Goal: Transaction & Acquisition: Purchase product/service

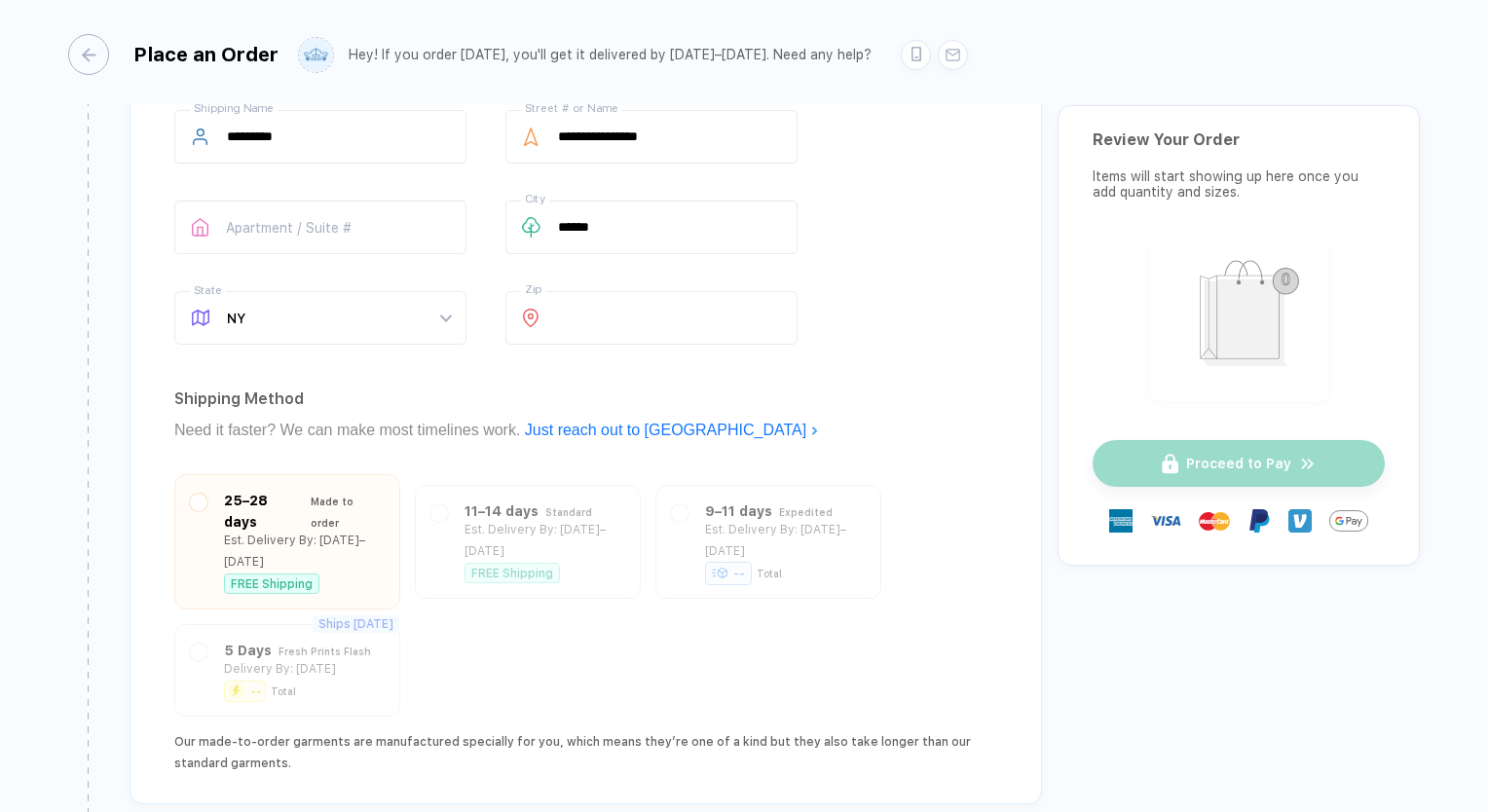
scroll to position [1266, 0]
click at [100, 56] on div "button" at bounding box center [79, 54] width 41 height 41
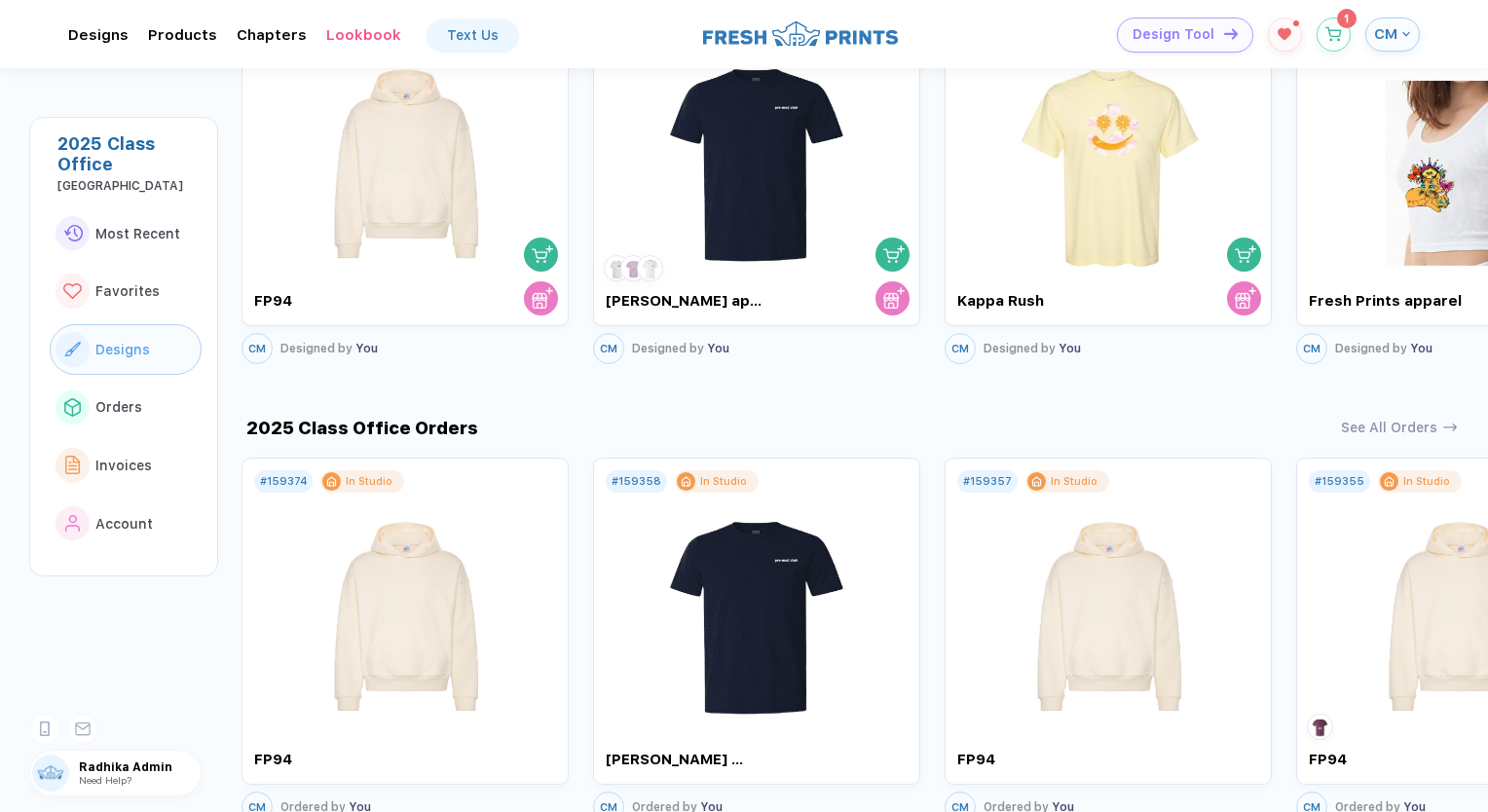
scroll to position [877, 0]
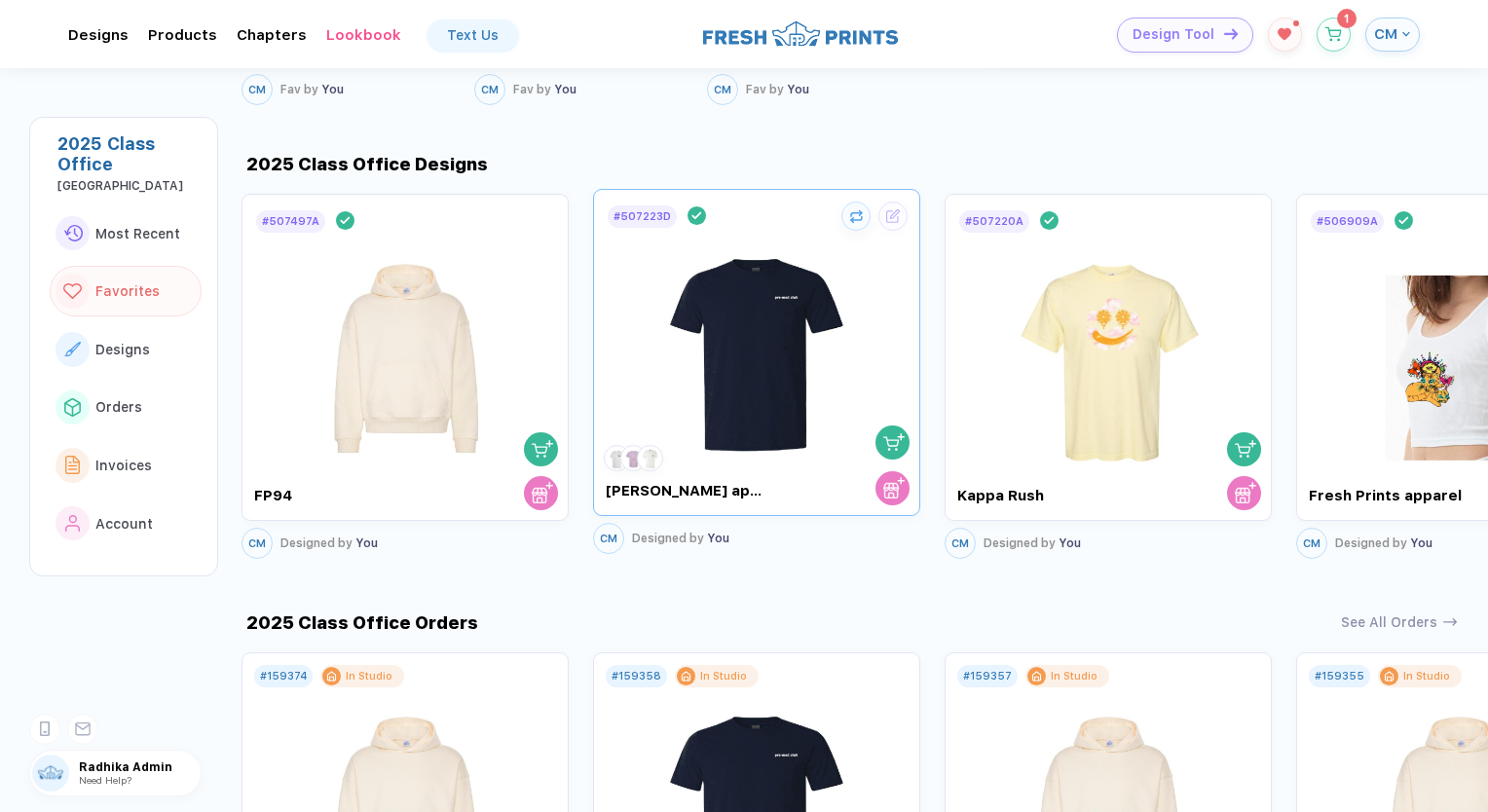
click at [893, 431] on img "button" at bounding box center [894, 442] width 22 height 22
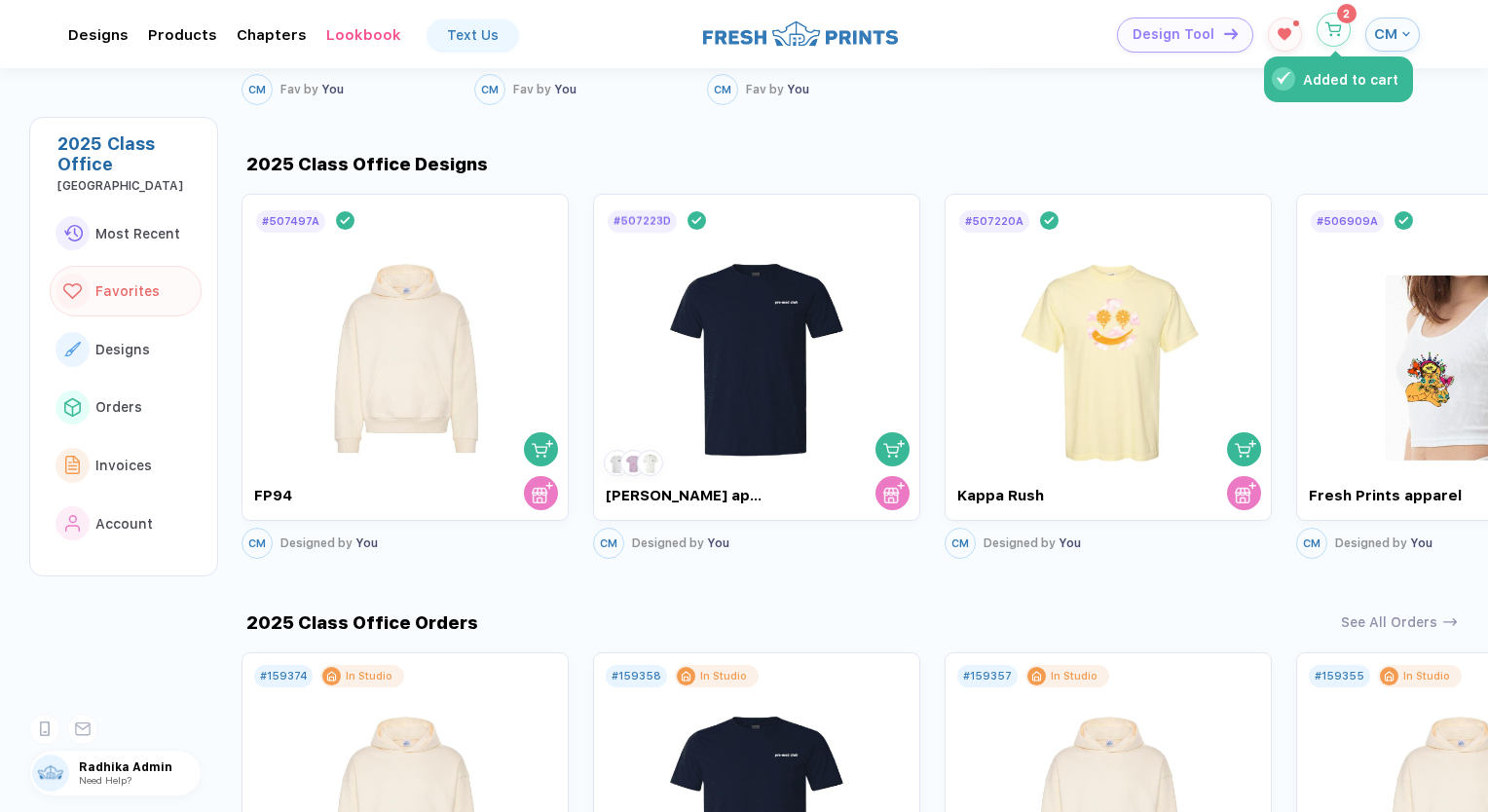
click at [1335, 20] on button "Added to cart" at bounding box center [1334, 30] width 34 height 34
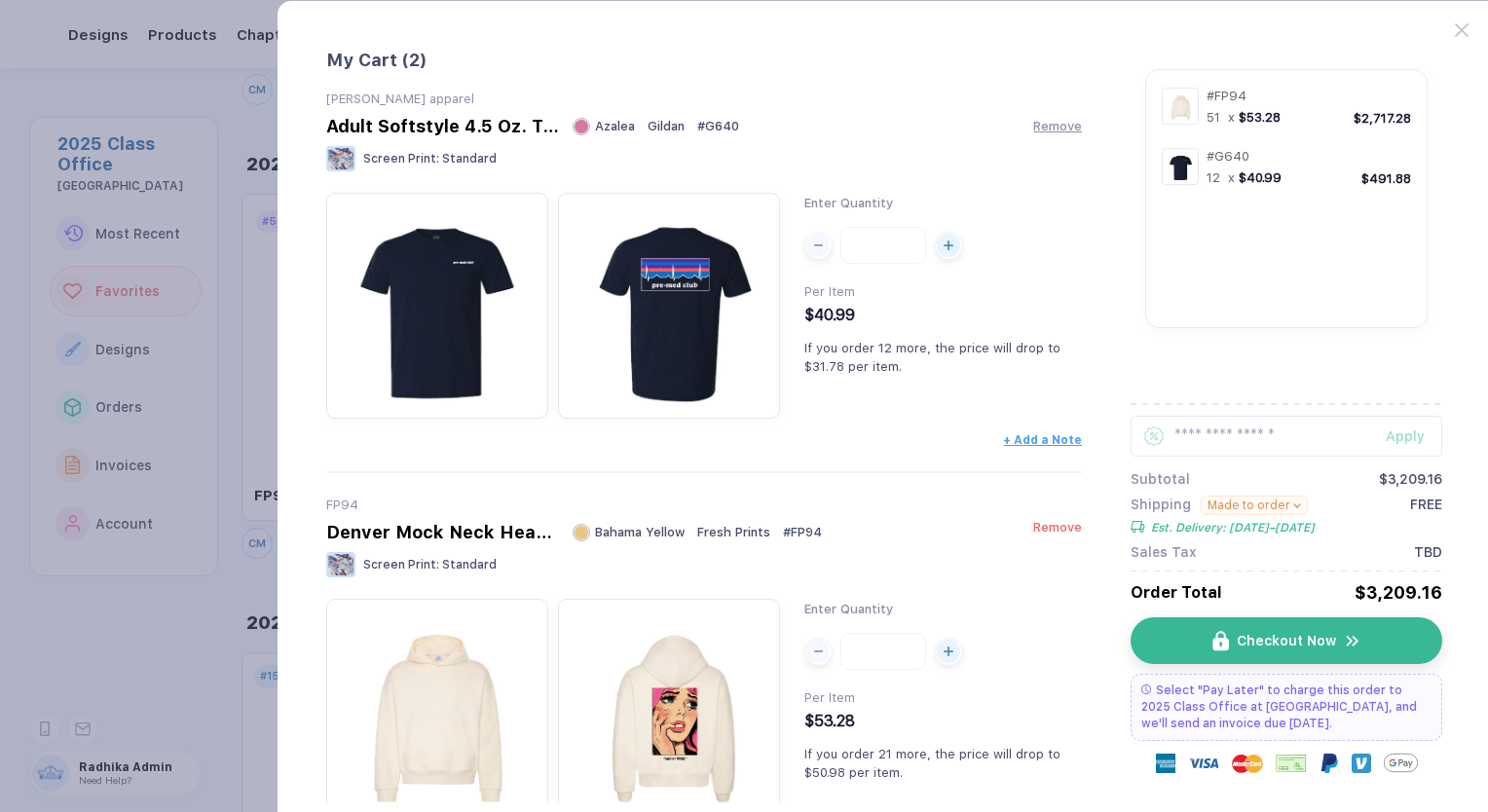
click at [1046, 529] on span "Remove" at bounding box center [1057, 527] width 49 height 15
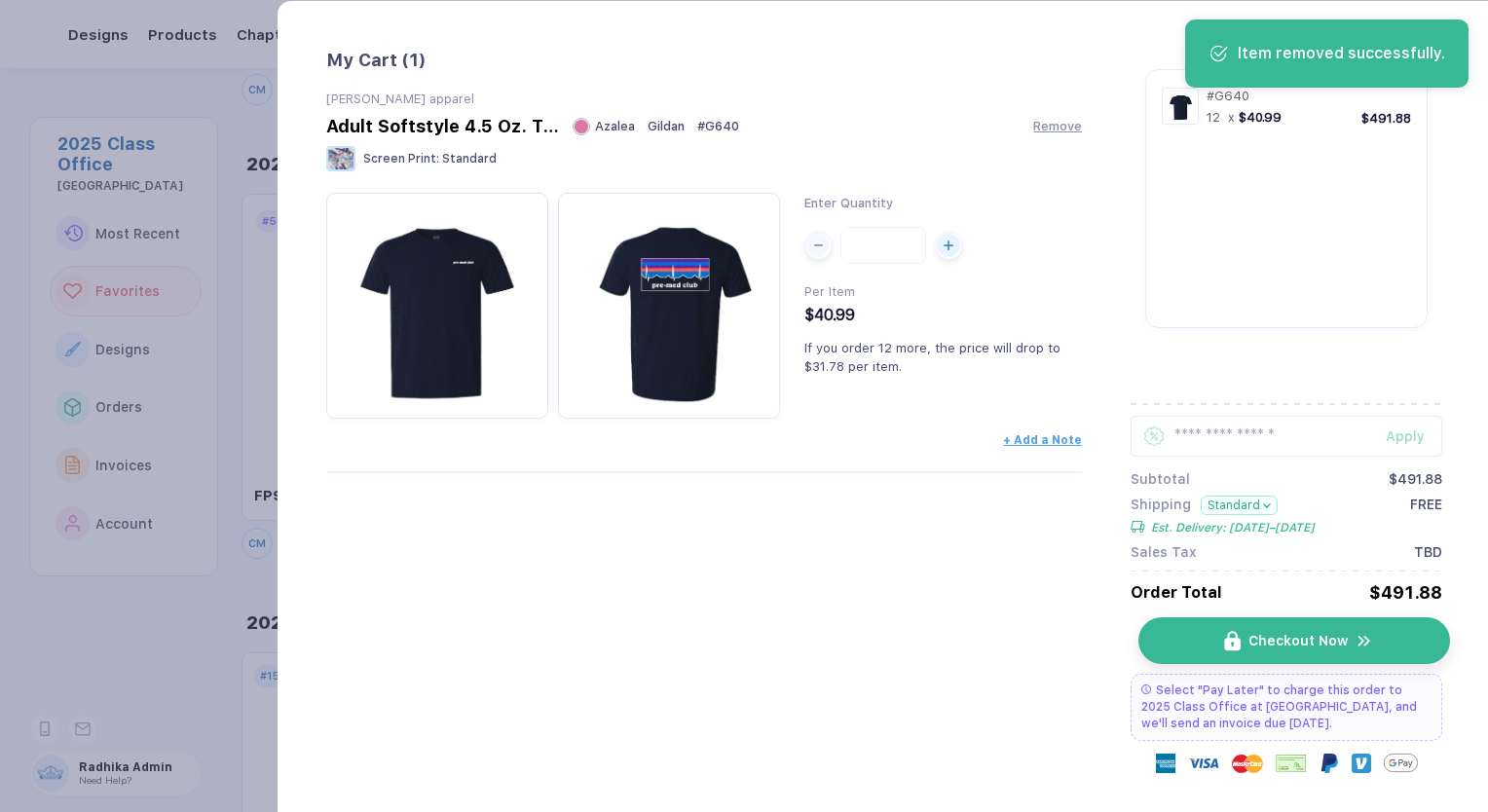
click at [1235, 643] on img "button" at bounding box center [1233, 641] width 17 height 21
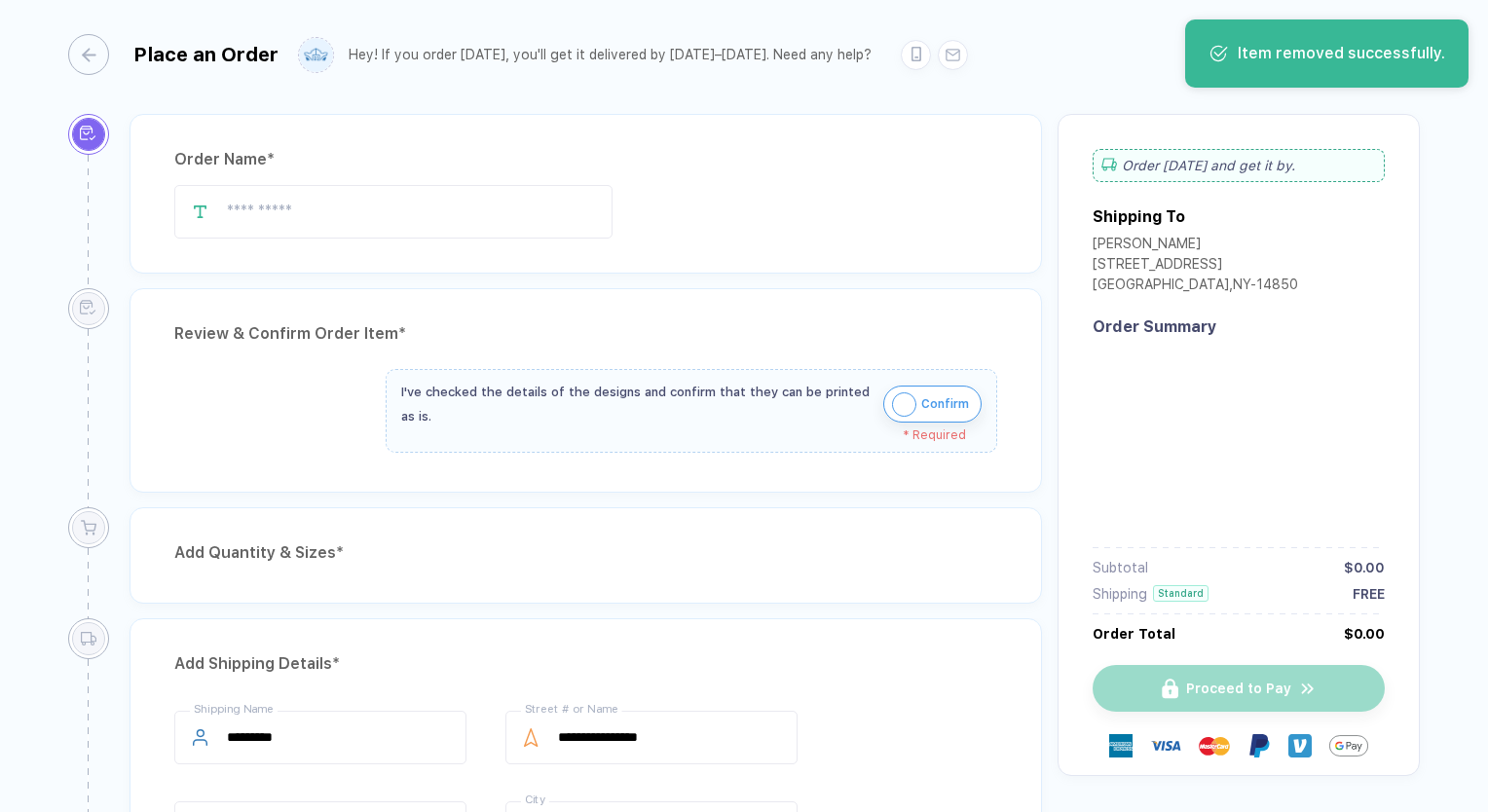
type input "**********"
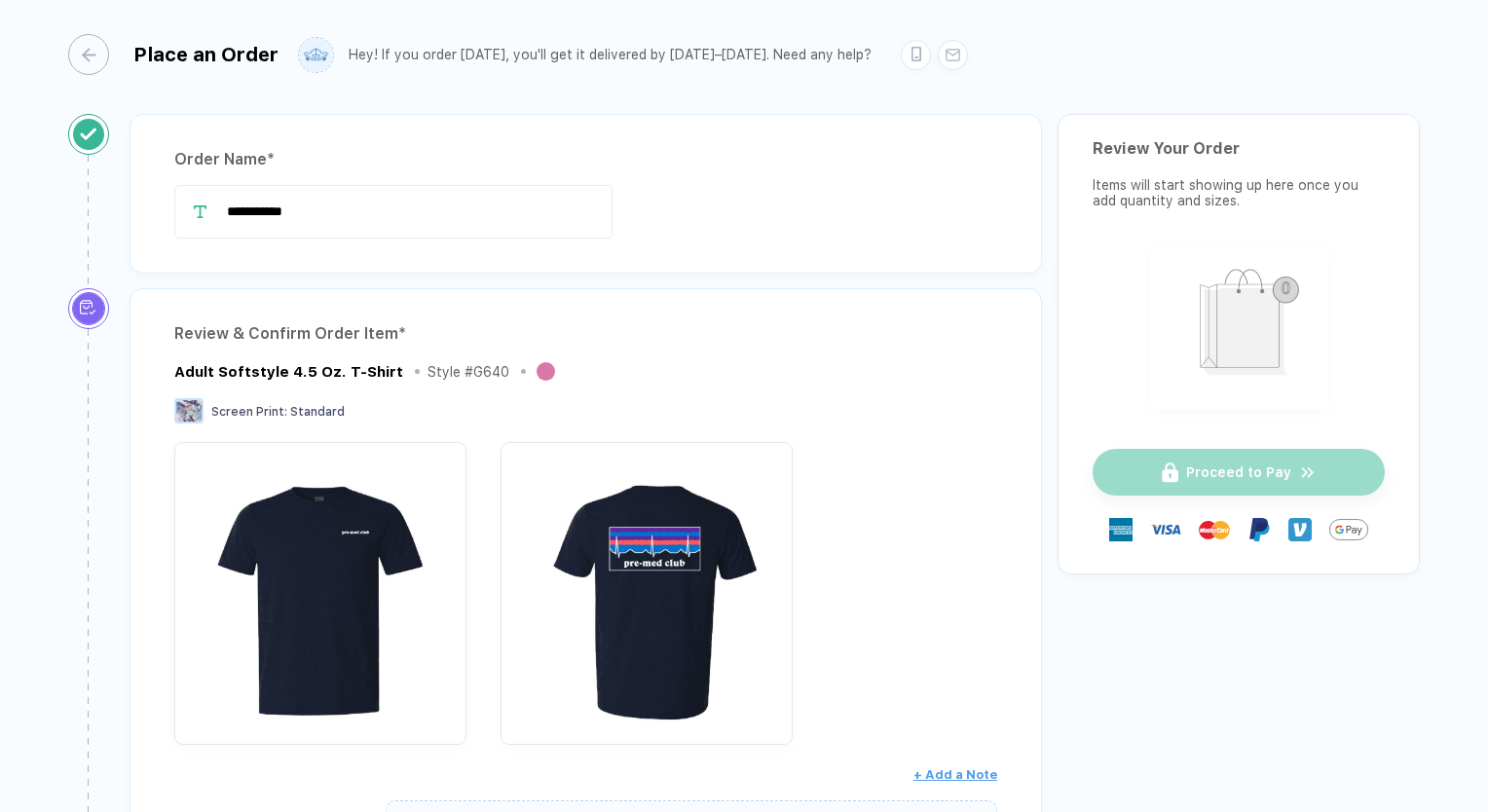
scroll to position [487, 0]
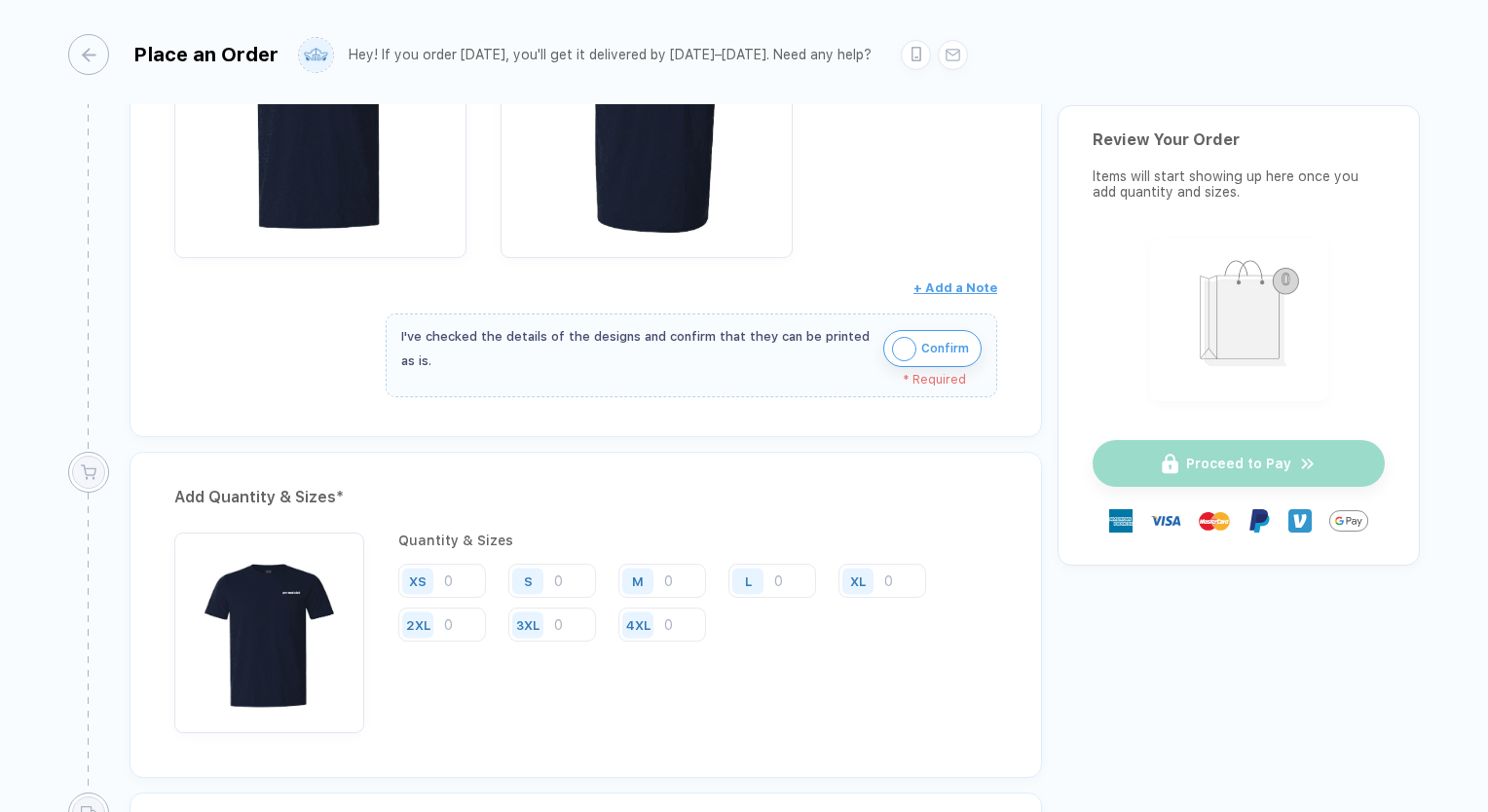
click at [912, 343] on img "button" at bounding box center [904, 349] width 24 height 24
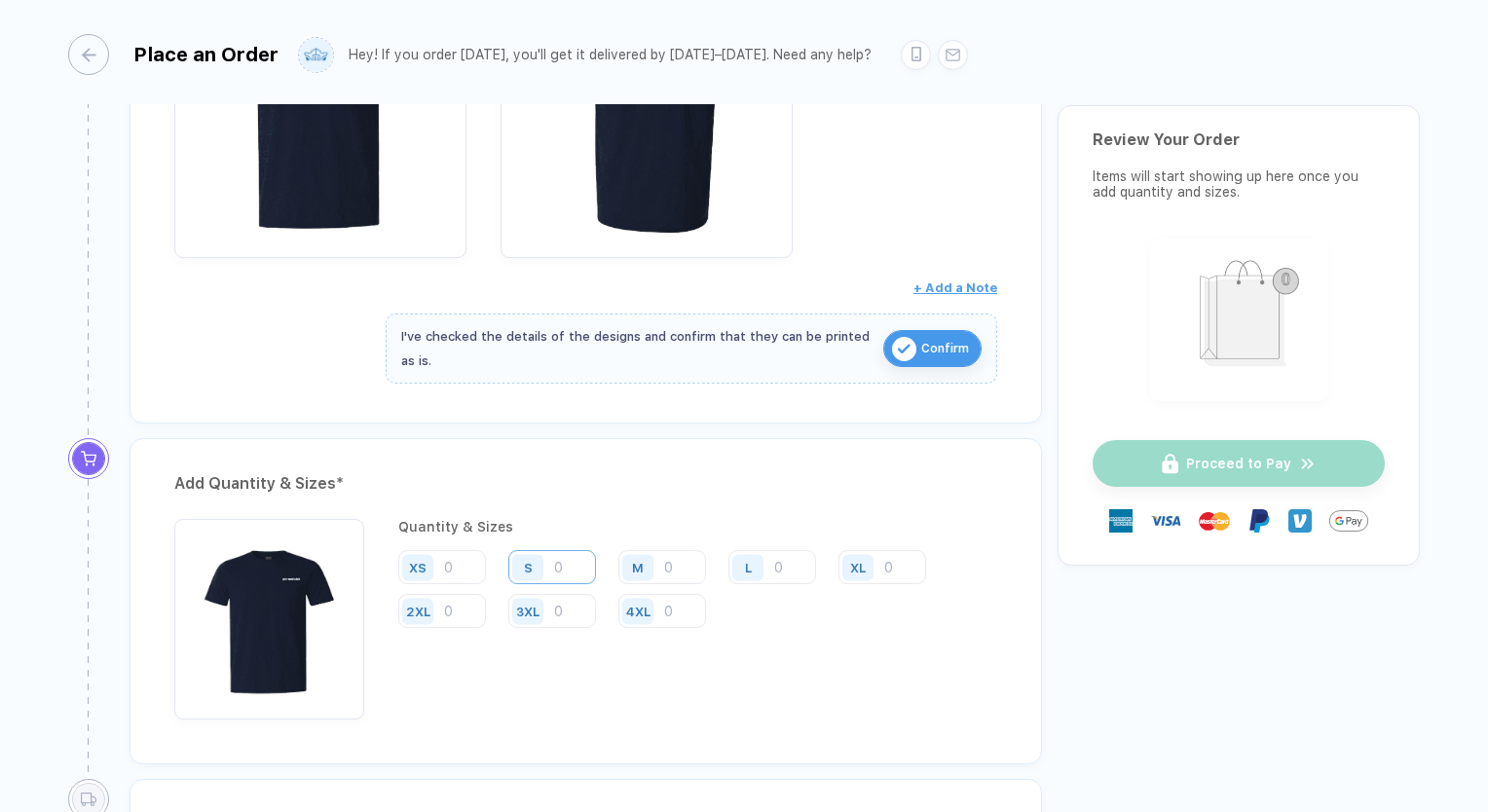
click at [553, 568] on input "number" at bounding box center [552, 567] width 88 height 34
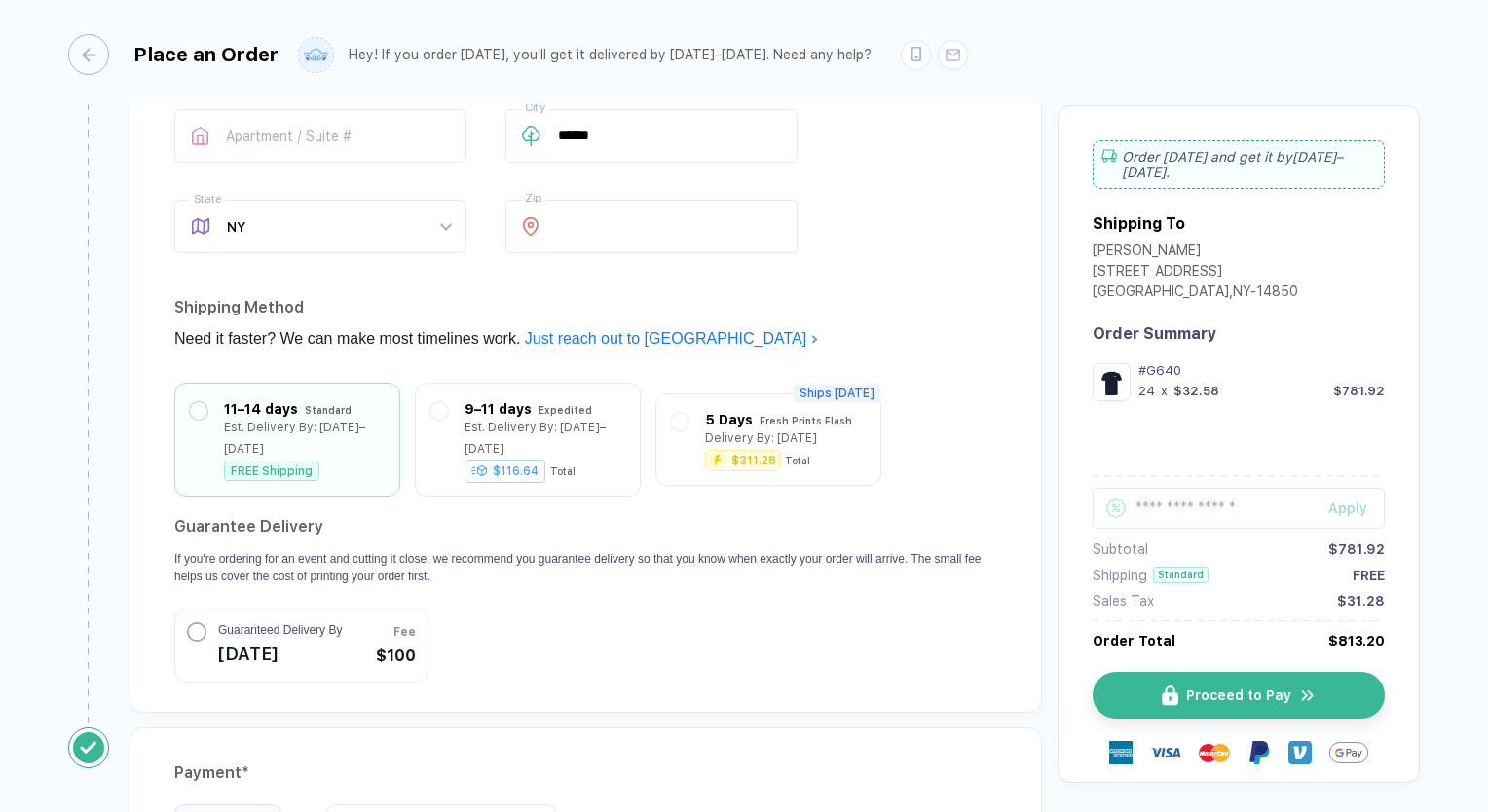
scroll to position [1461, 0]
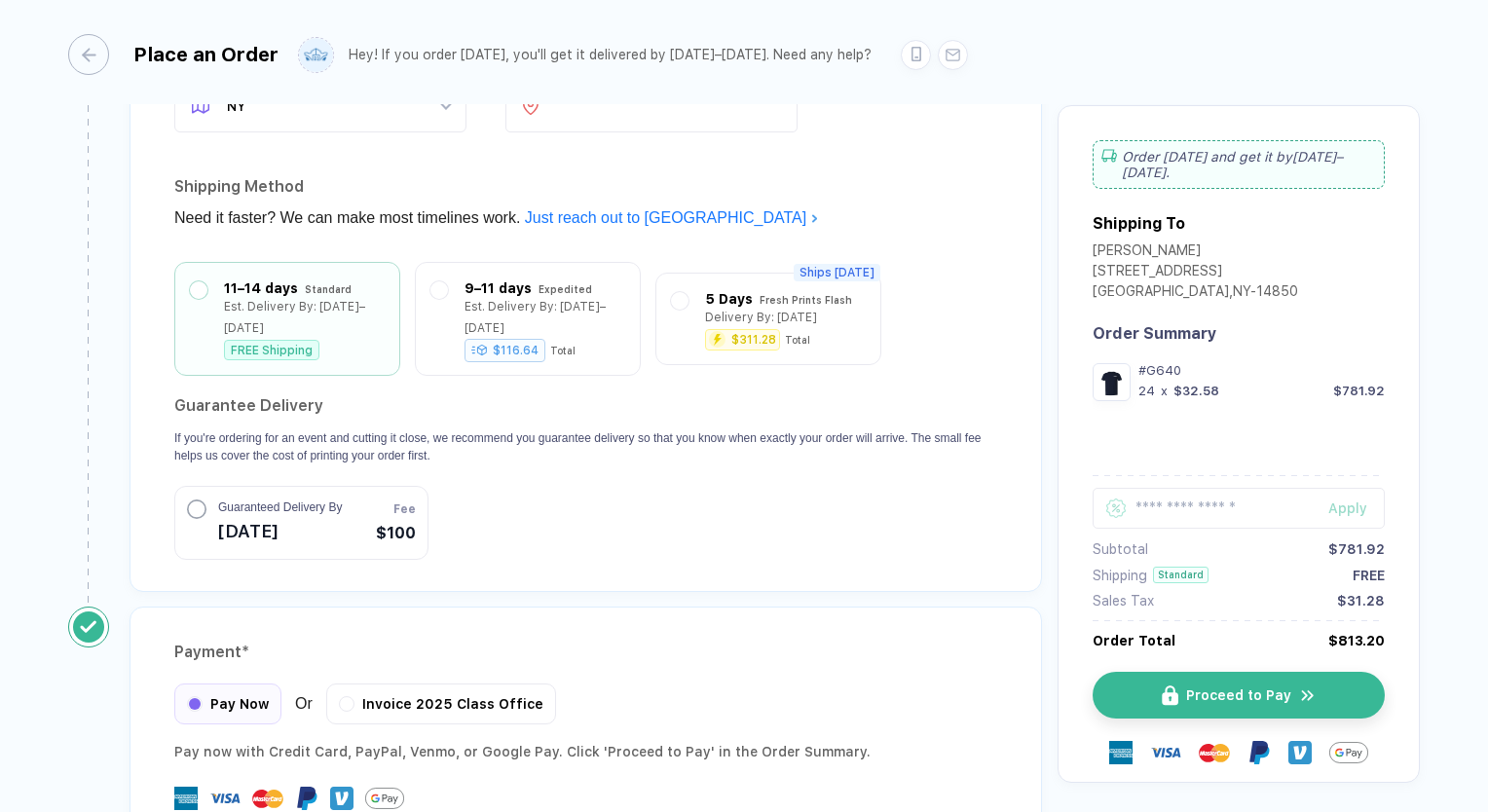
type input "24"
click at [331, 500] on span "Guaranteed Delivery By" at bounding box center [280, 507] width 124 height 18
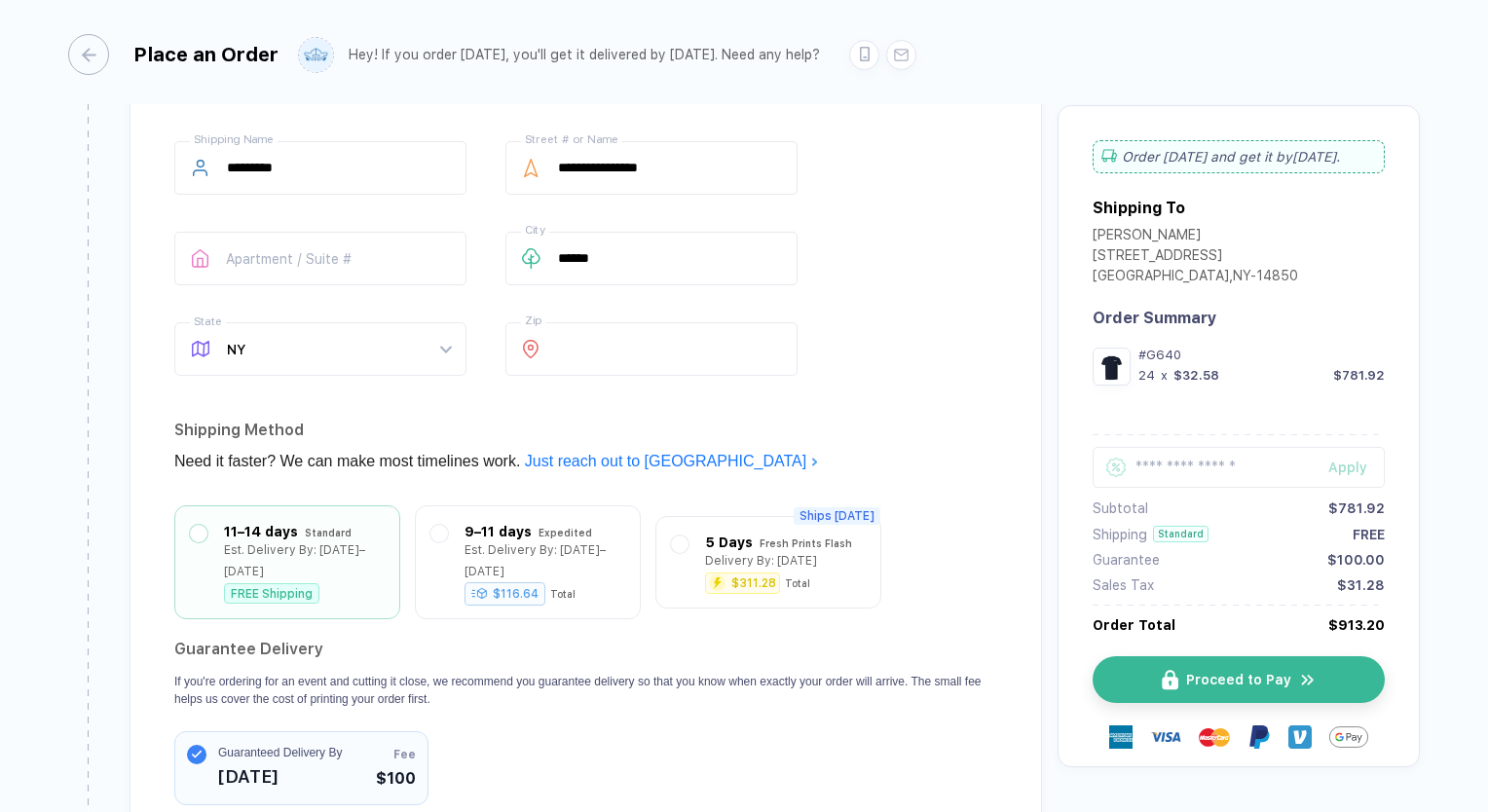
scroll to position [1607, 0]
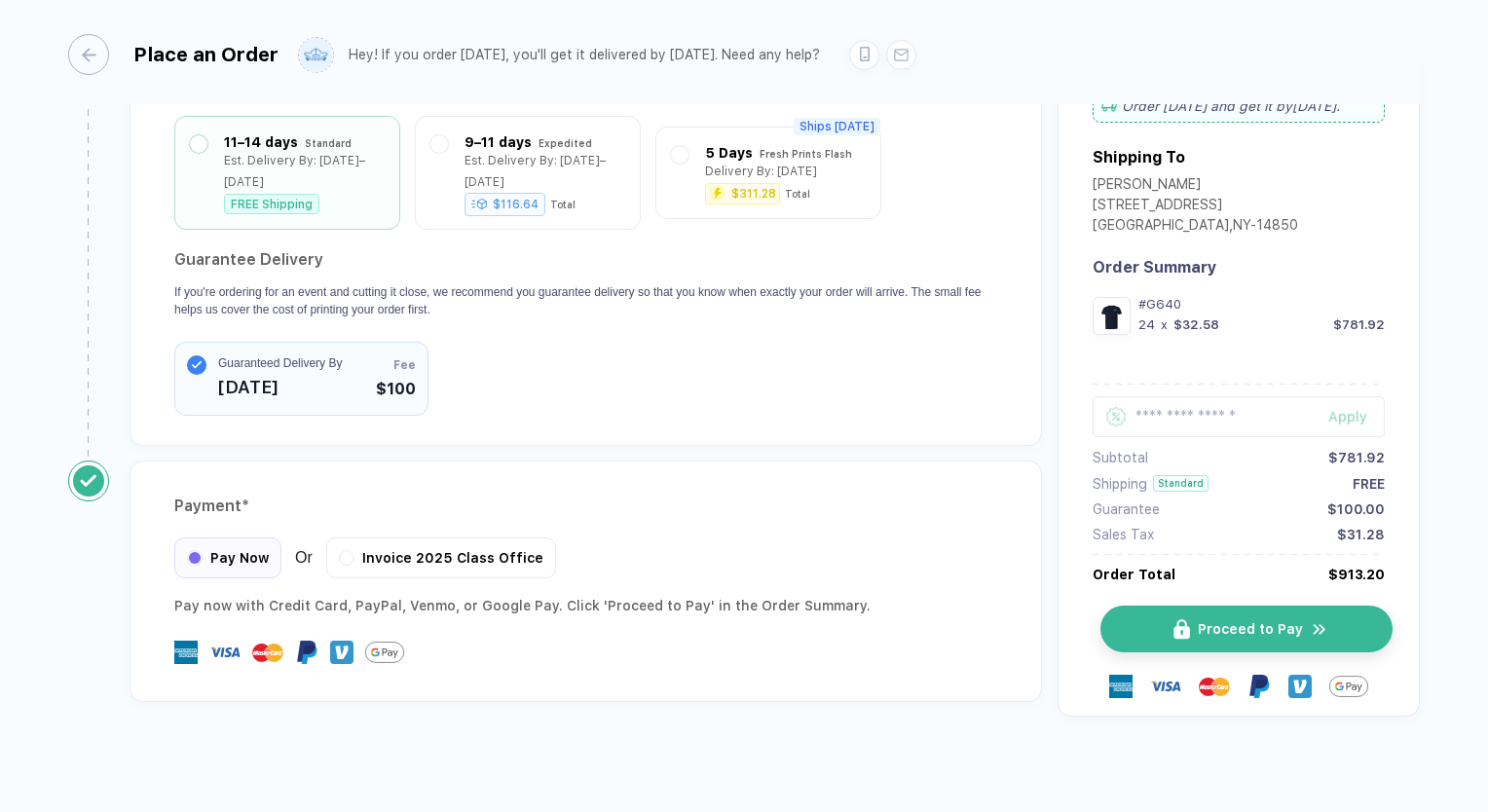
click at [1208, 606] on button "Proceed to Pay" at bounding box center [1246, 629] width 292 height 47
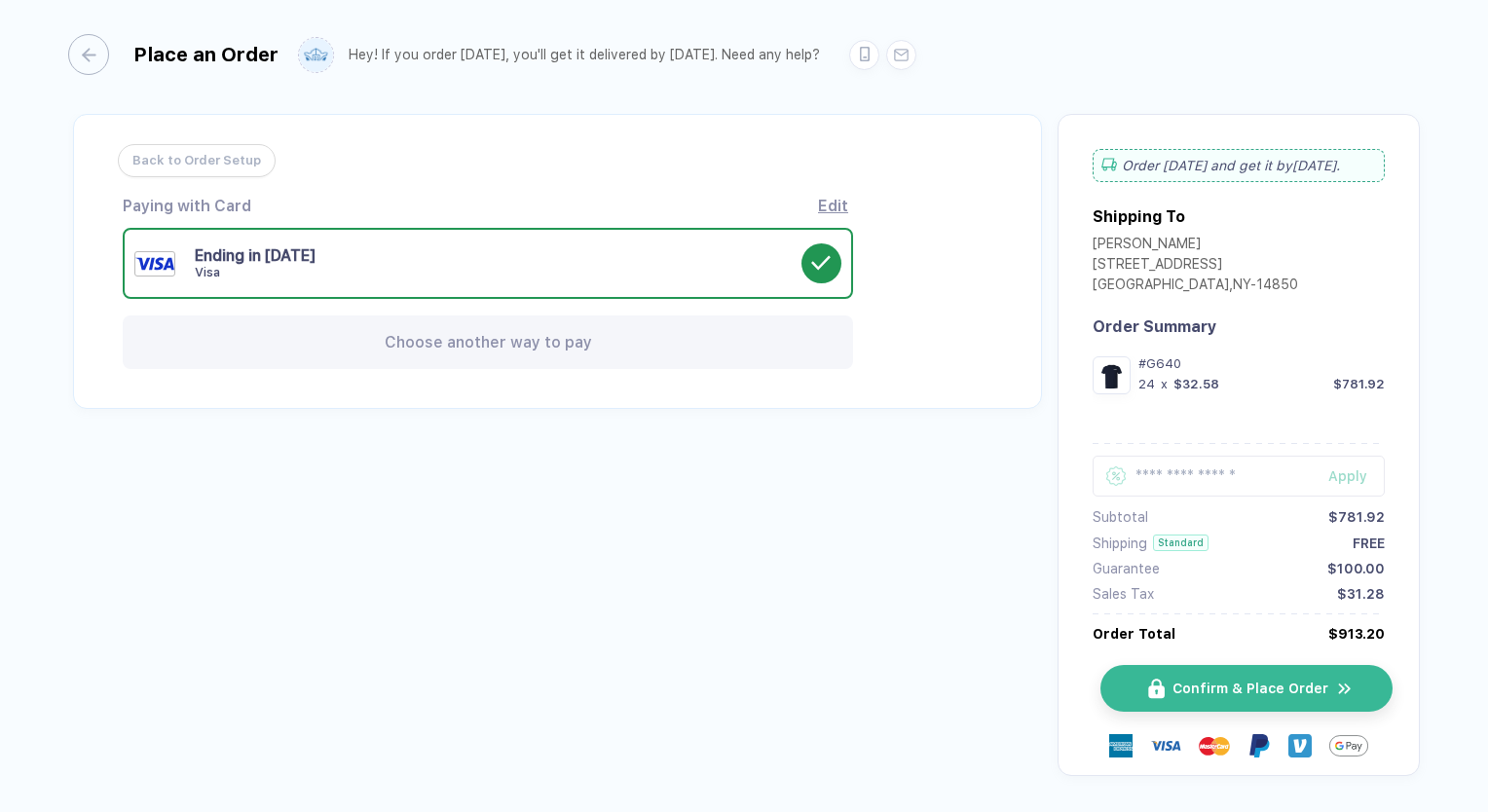
click at [1157, 681] on img "button" at bounding box center [1156, 688] width 17 height 21
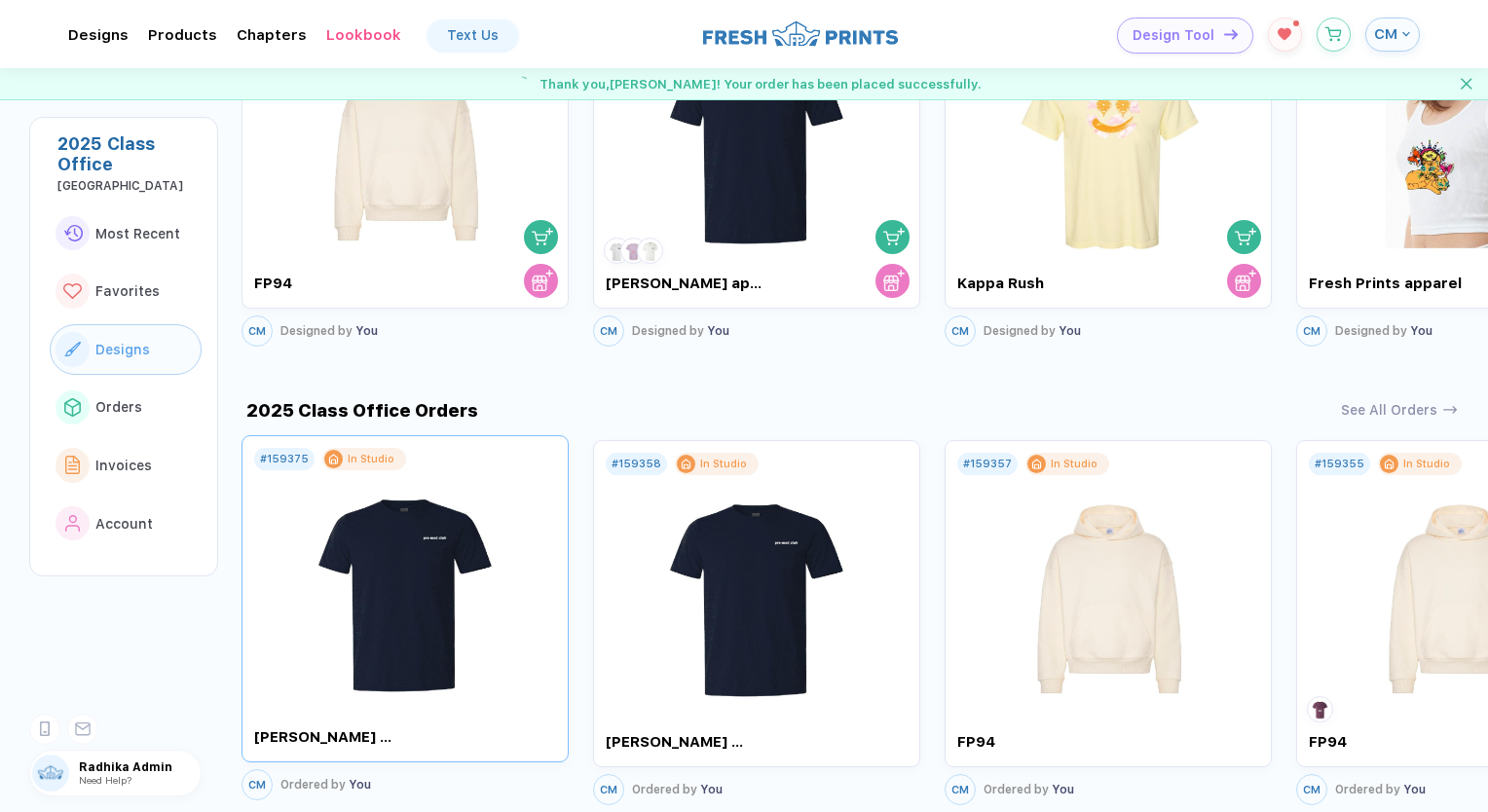
scroll to position [1266, 0]
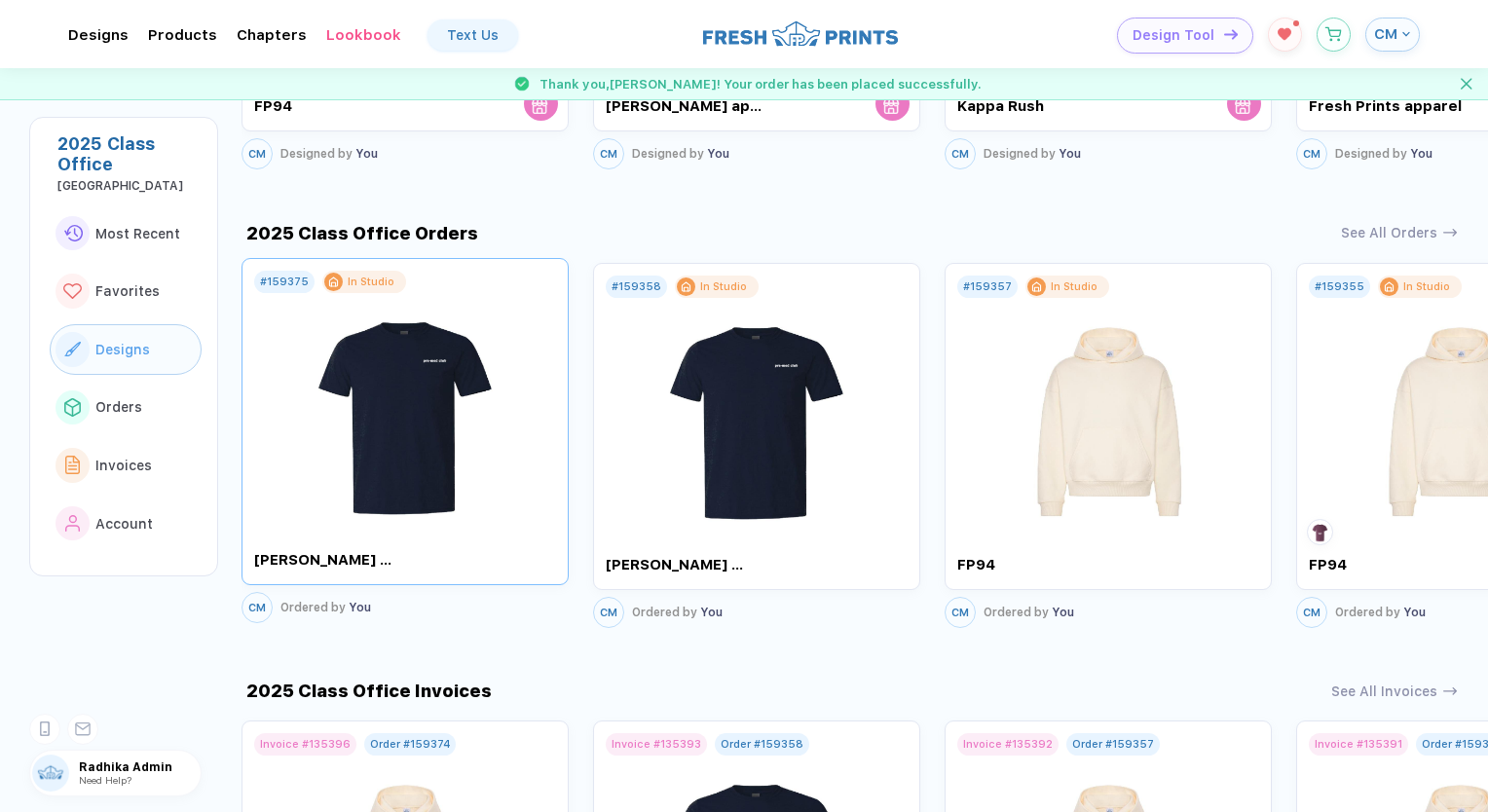
click at [484, 469] on img at bounding box center [406, 407] width 219 height 229
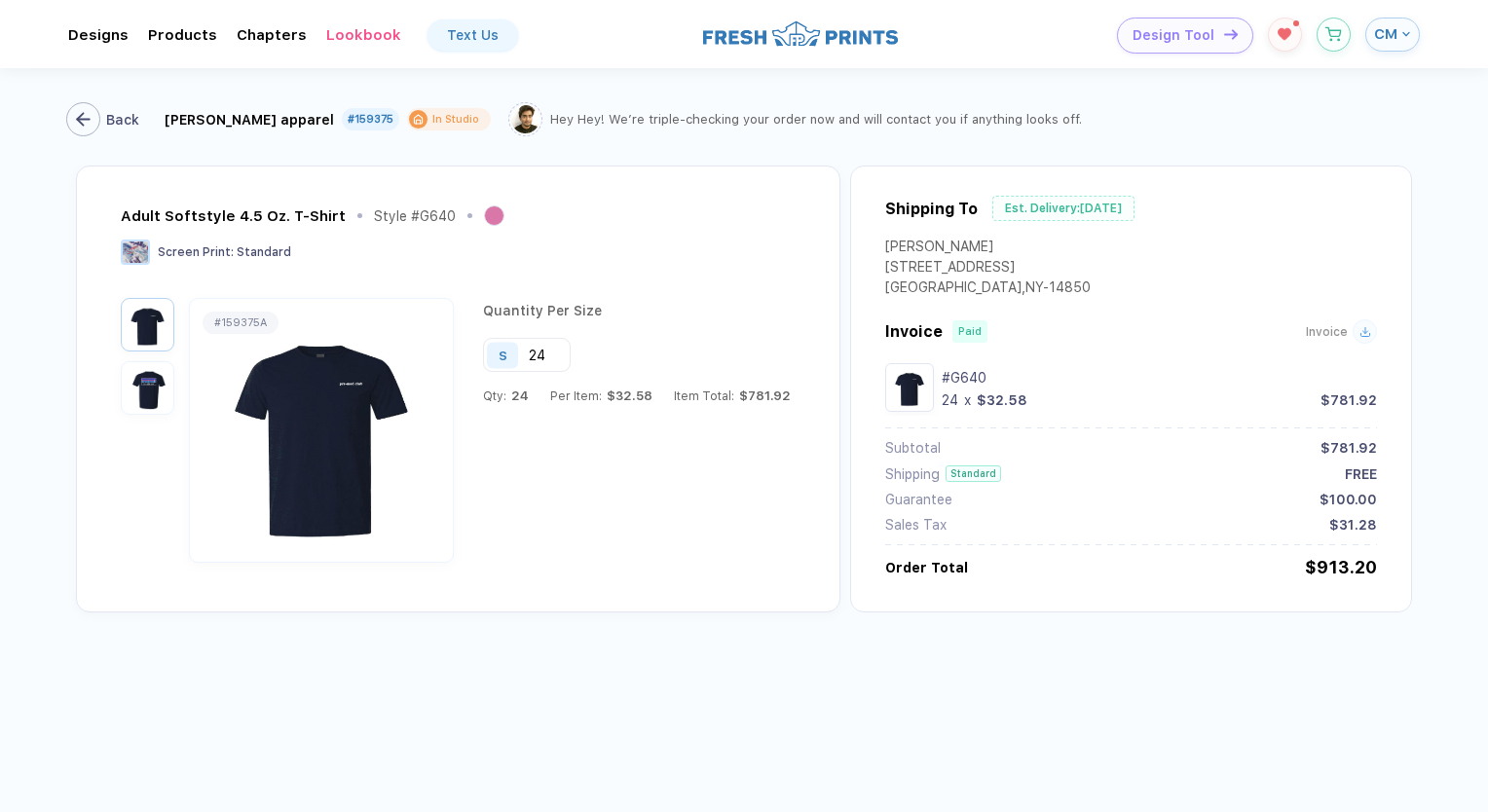
click at [116, 125] on div "Back" at bounding box center [123, 120] width 33 height 16
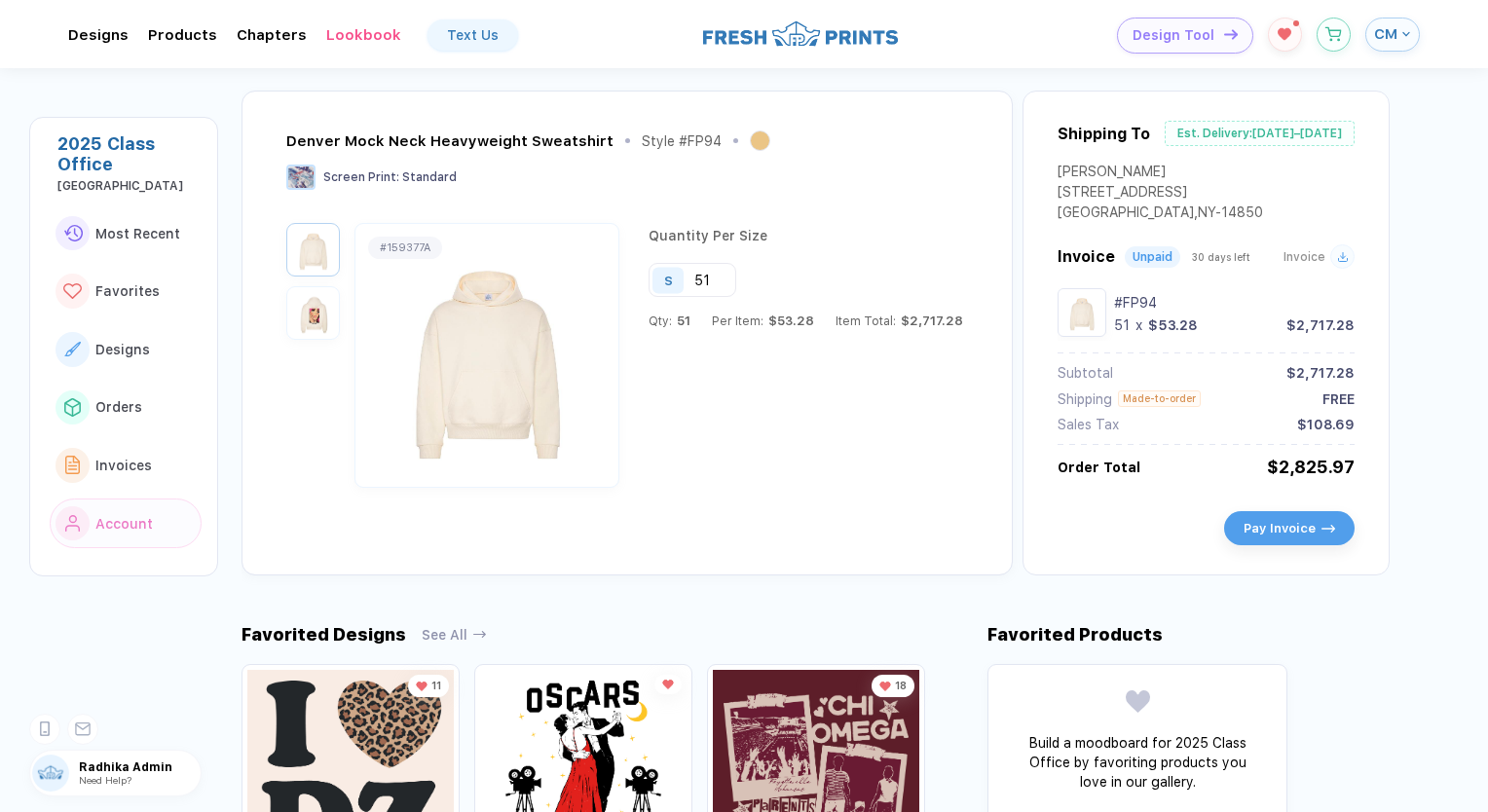
scroll to position [292, 0]
